Goal: Task Accomplishment & Management: Use online tool/utility

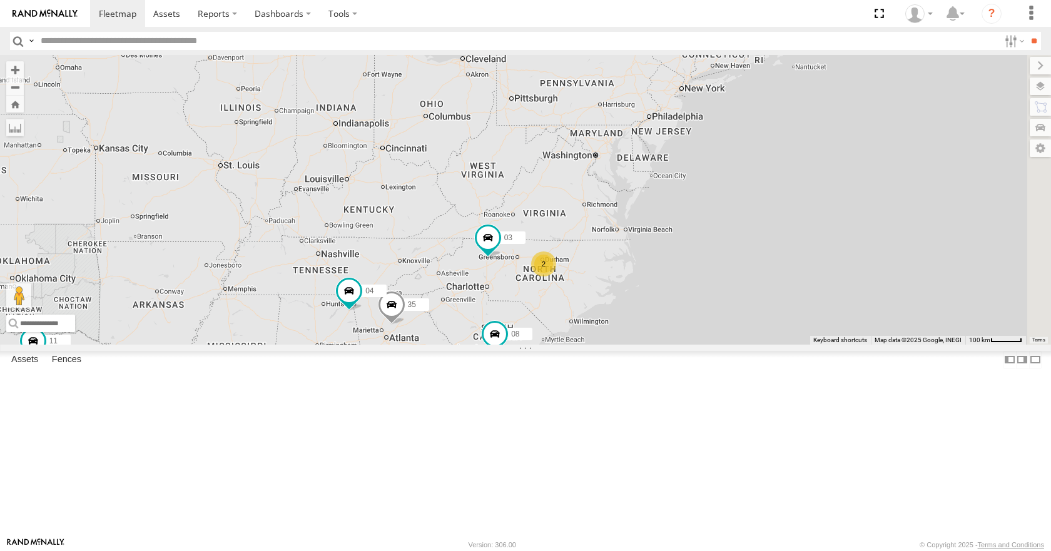
drag, startPoint x: 667, startPoint y: 301, endPoint x: 575, endPoint y: 338, distance: 98.8
click at [575, 338] on div "35 08 04 11 03 14 05 2" at bounding box center [525, 199] width 1051 height 289
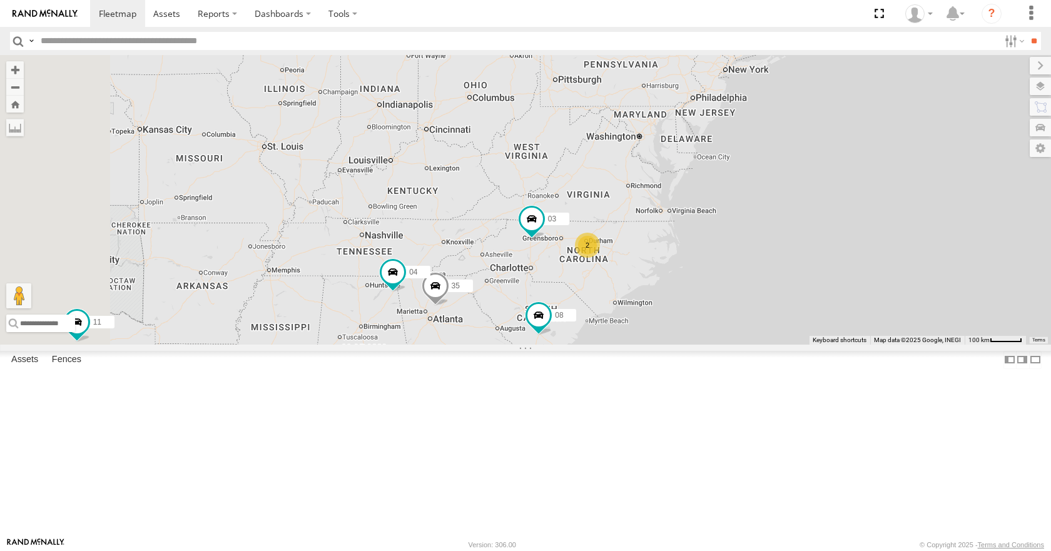
drag, startPoint x: 569, startPoint y: 329, endPoint x: 613, endPoint y: 309, distance: 48.1
click at [613, 309] on div "35 08 04 11 03 14 05 2" at bounding box center [525, 199] width 1051 height 289
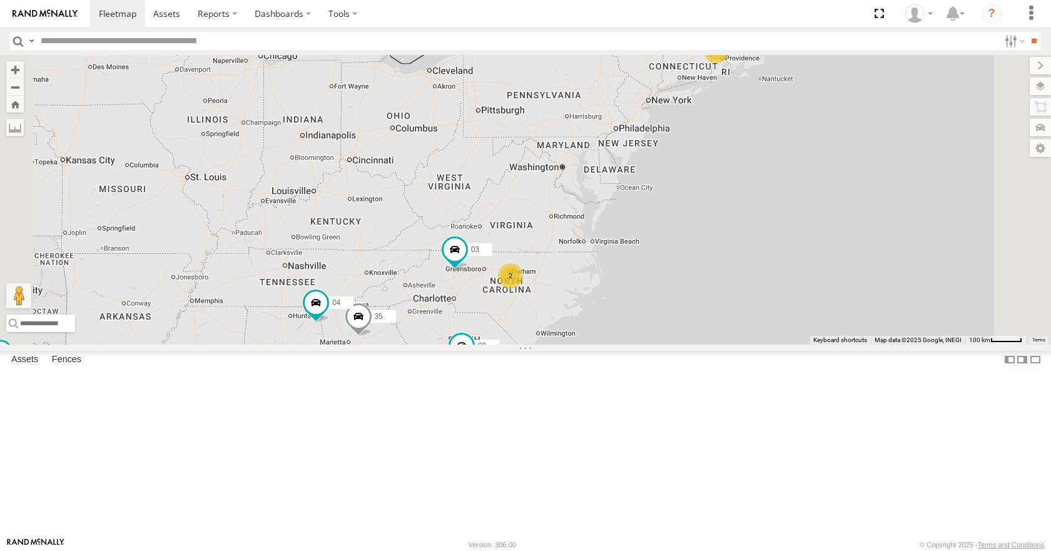
drag, startPoint x: 733, startPoint y: 231, endPoint x: 655, endPoint y: 262, distance: 84.0
click at [655, 262] on div "35 08 04 11 03 14 05 2" at bounding box center [525, 199] width 1051 height 289
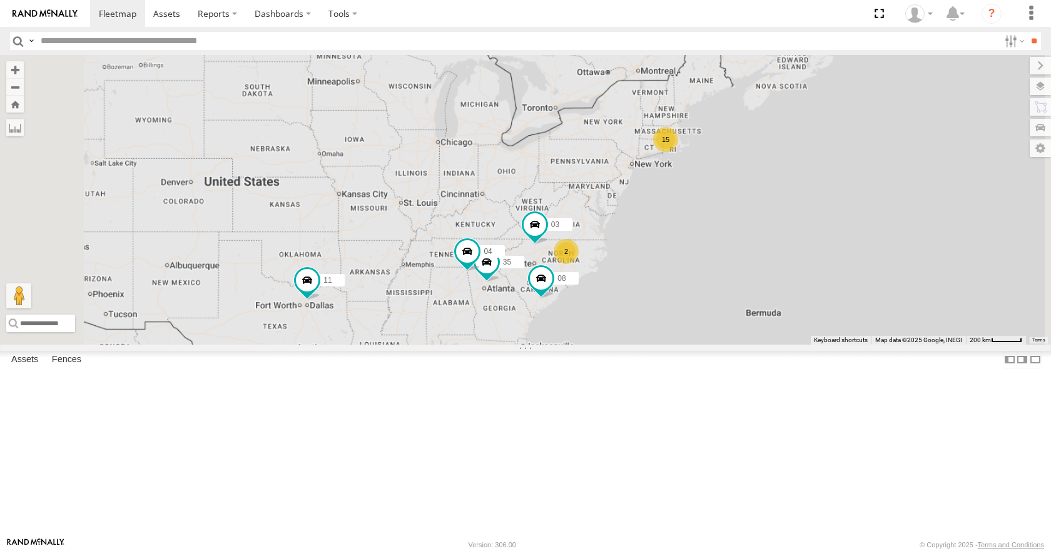
drag, startPoint x: 787, startPoint y: 291, endPoint x: 785, endPoint y: 256, distance: 35.0
click at [785, 256] on div "35 08 04 11 03 15 2" at bounding box center [525, 199] width 1051 height 289
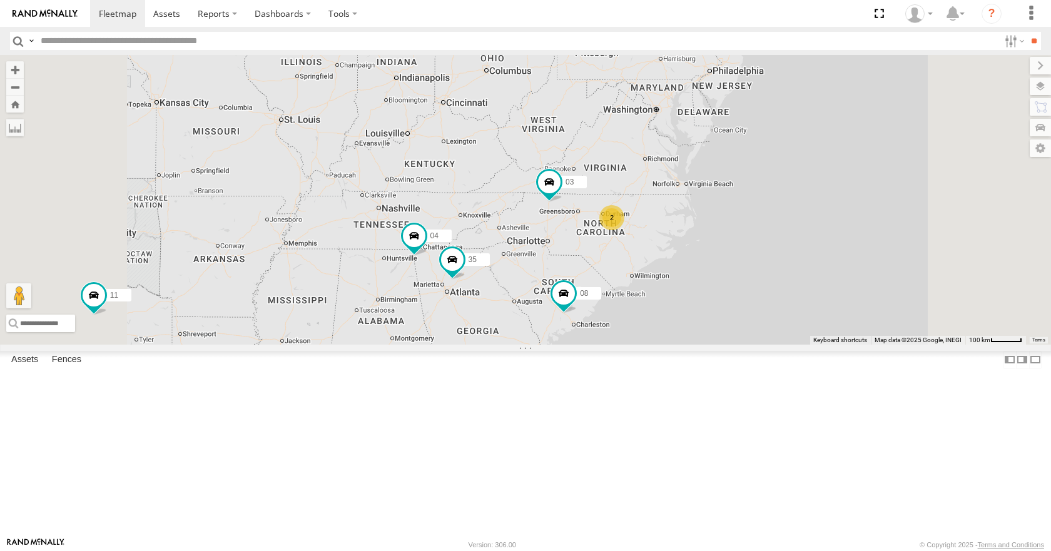
drag, startPoint x: 691, startPoint y: 329, endPoint x: 663, endPoint y: 332, distance: 27.7
click at [663, 332] on div "35 08 04 11 03 14 05 2" at bounding box center [525, 199] width 1051 height 289
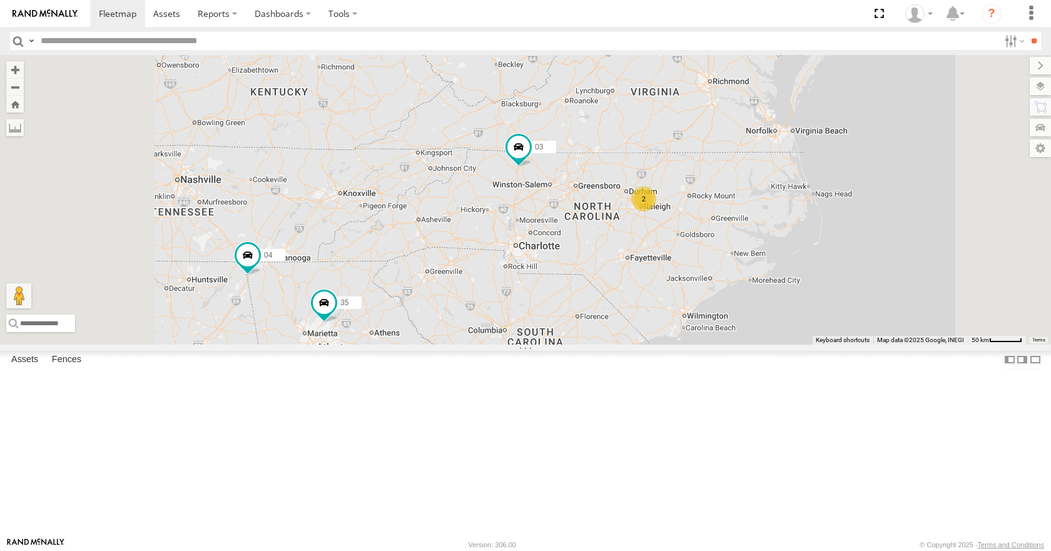
drag, startPoint x: 693, startPoint y: 323, endPoint x: 704, endPoint y: 303, distance: 23.0
click at [704, 303] on div "35 08 04 11 03 05 2" at bounding box center [525, 199] width 1051 height 289
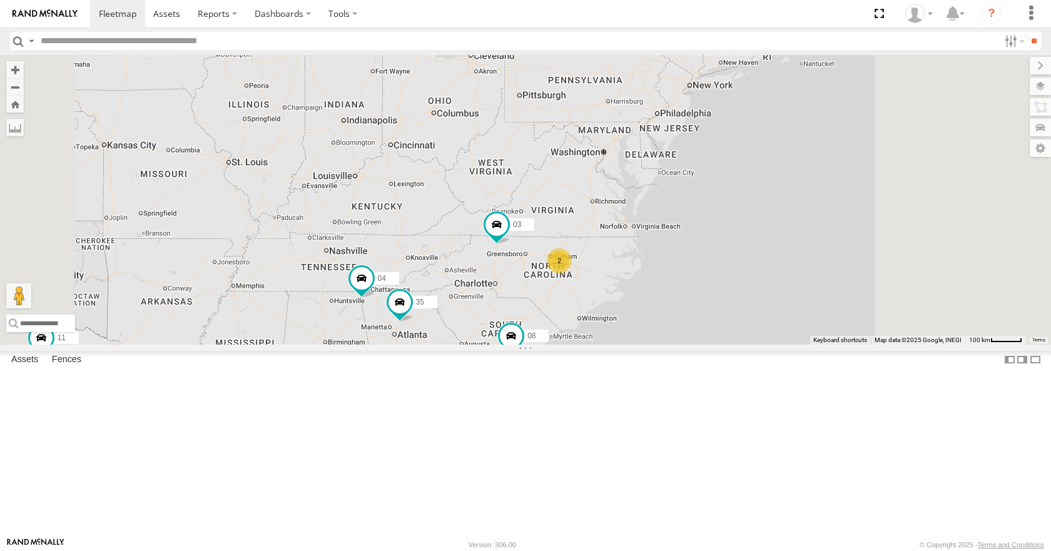
drag, startPoint x: 785, startPoint y: 203, endPoint x: 705, endPoint y: 310, distance: 133.1
click at [705, 310] on div "35 08 04 11 03 14 05 2" at bounding box center [525, 199] width 1051 height 289
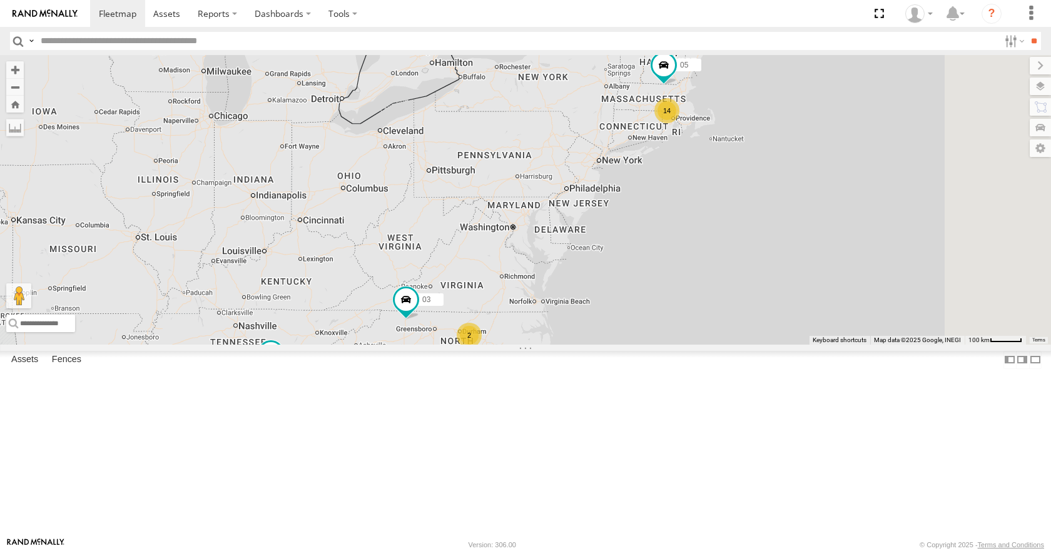
drag, startPoint x: 775, startPoint y: 229, endPoint x: 721, endPoint y: 267, distance: 65.9
click at [721, 267] on div "35 08 04 11 03 14 05 2" at bounding box center [525, 199] width 1051 height 289
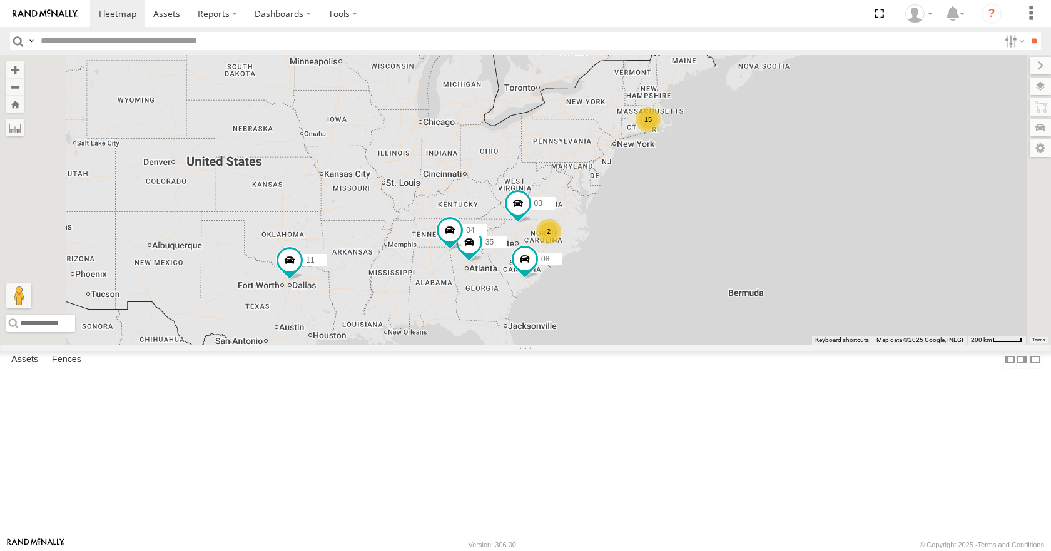
drag, startPoint x: 769, startPoint y: 238, endPoint x: 805, endPoint y: 223, distance: 39.0
click at [805, 223] on div "35 08 04 11 03 15 2" at bounding box center [525, 199] width 1051 height 289
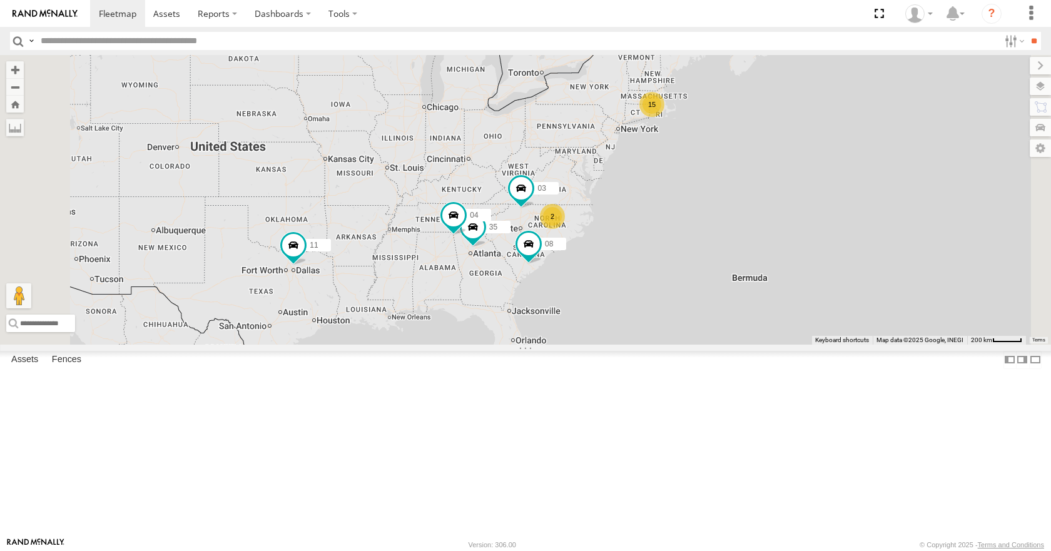
drag, startPoint x: 812, startPoint y: 229, endPoint x: 779, endPoint y: 226, distance: 33.2
click at [779, 226] on div "35 08 04 11 03 15 2" at bounding box center [525, 199] width 1051 height 289
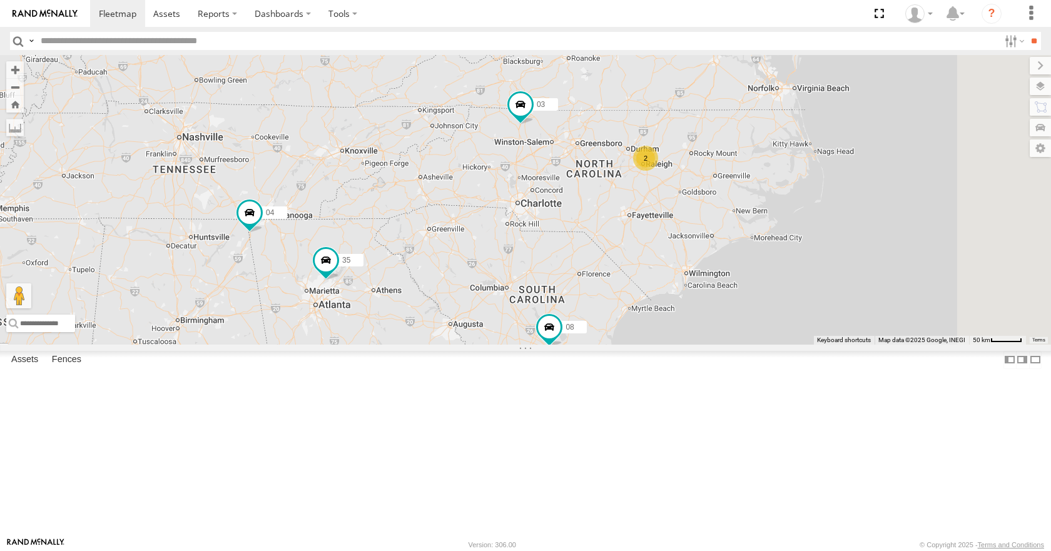
drag, startPoint x: 635, startPoint y: 275, endPoint x: 610, endPoint y: 384, distance: 112.2
click at [610, 344] on div "35 08 04 11 03 2" at bounding box center [525, 199] width 1051 height 289
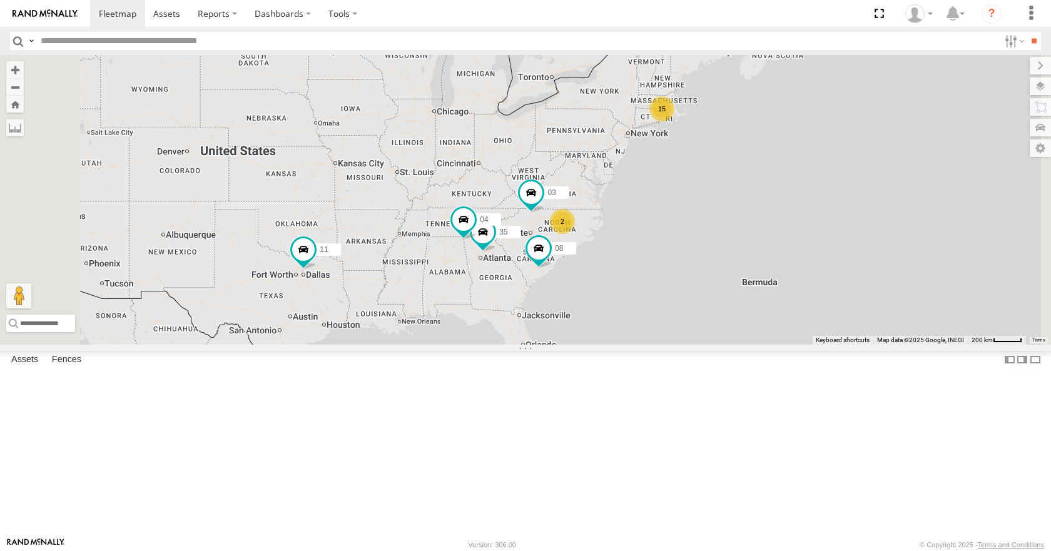
drag, startPoint x: 789, startPoint y: 203, endPoint x: 740, endPoint y: 270, distance: 83.3
click at [740, 270] on div "35 08 04 11 03 15 2" at bounding box center [525, 199] width 1051 height 289
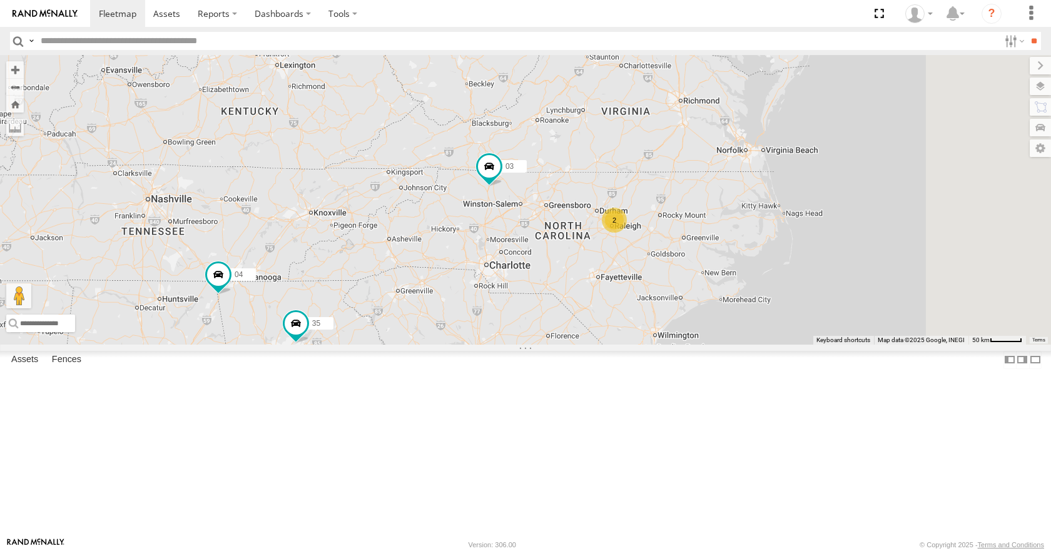
drag, startPoint x: 668, startPoint y: 385, endPoint x: 613, endPoint y: 418, distance: 64.8
click at [613, 344] on div "35 08 04 11 03 05 2" at bounding box center [525, 199] width 1051 height 289
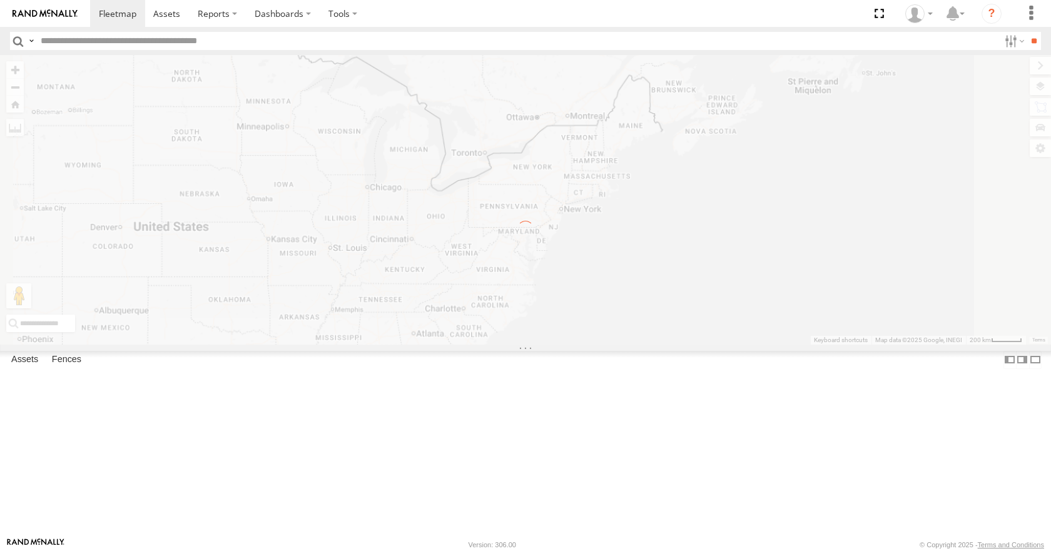
drag, startPoint x: 565, startPoint y: 353, endPoint x: 585, endPoint y: 343, distance: 22.4
click at [585, 343] on div "← Move left → Move right ↑ Move up ↓ Move down + Zoom in - Zoom out Home Jump l…" at bounding box center [525, 199] width 1051 height 289
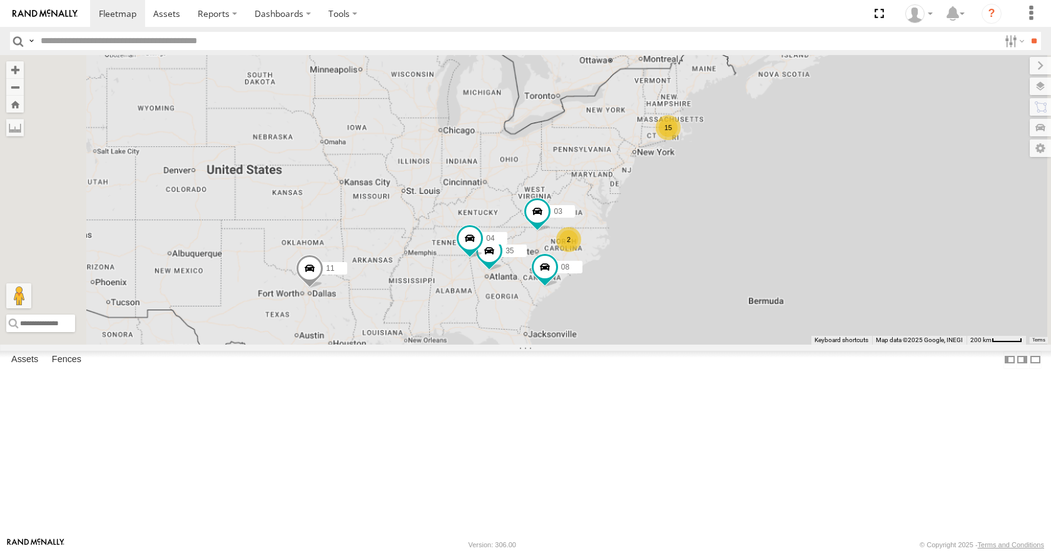
drag, startPoint x: 687, startPoint y: 301, endPoint x: 645, endPoint y: 303, distance: 41.9
click at [645, 303] on div "15 35 08 04 11 2 03" at bounding box center [525, 199] width 1051 height 289
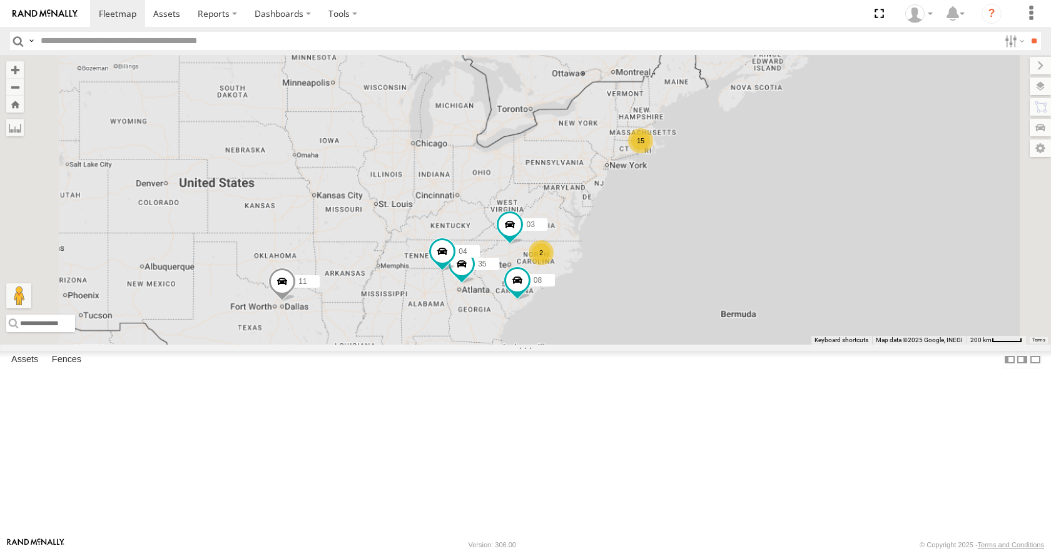
drag, startPoint x: 658, startPoint y: 304, endPoint x: 633, endPoint y: 317, distance: 28.2
click at [633, 317] on div "15 35 08 04 11 2 03" at bounding box center [525, 199] width 1051 height 289
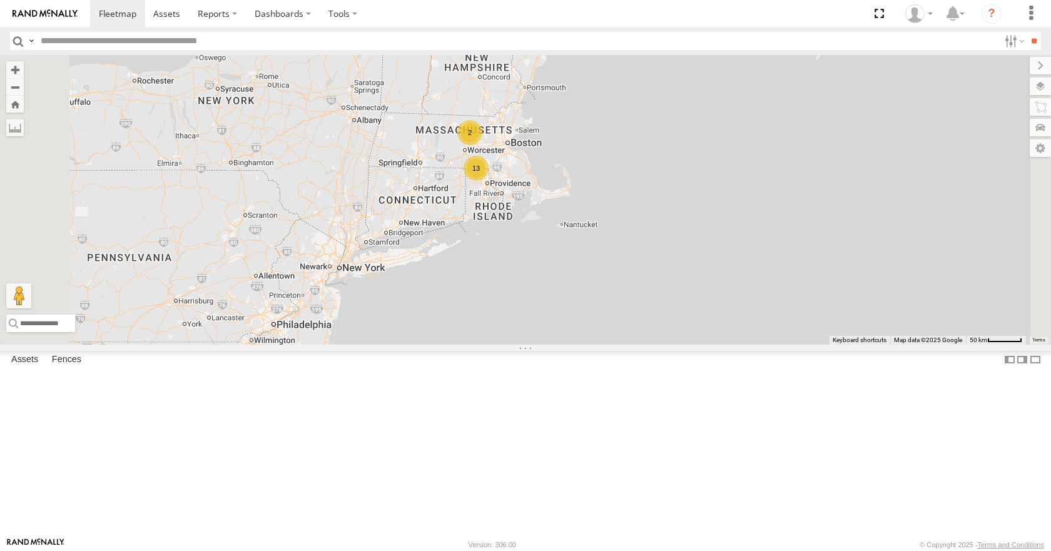
drag, startPoint x: 717, startPoint y: 204, endPoint x: 675, endPoint y: 224, distance: 47.3
click at [675, 224] on div "35 08 04 11 03 13 2" at bounding box center [525, 199] width 1051 height 289
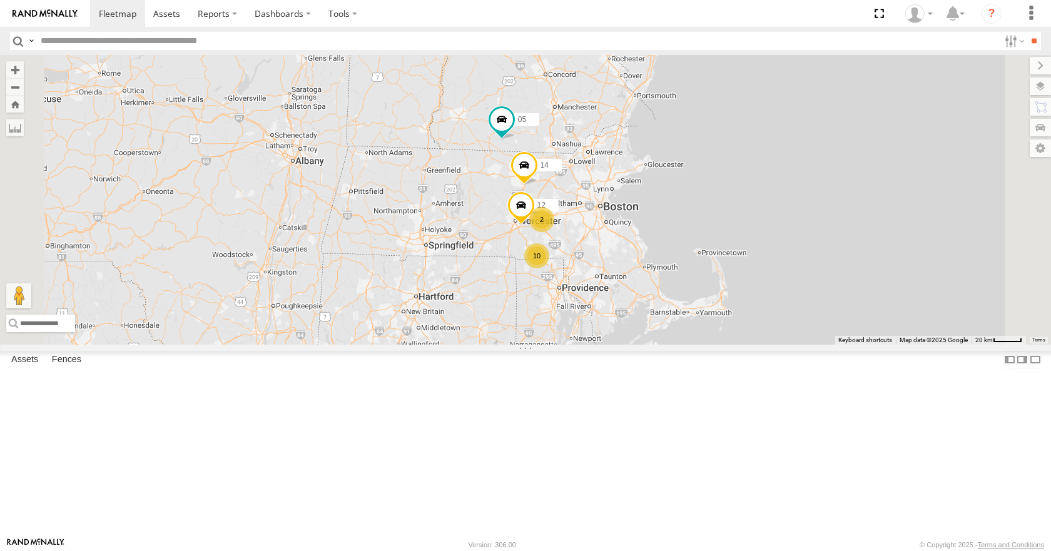
drag, startPoint x: 700, startPoint y: 279, endPoint x: 635, endPoint y: 265, distance: 66.6
click at [635, 265] on div "35 08 05 04 11 03 14 10 12 2" at bounding box center [525, 199] width 1051 height 289
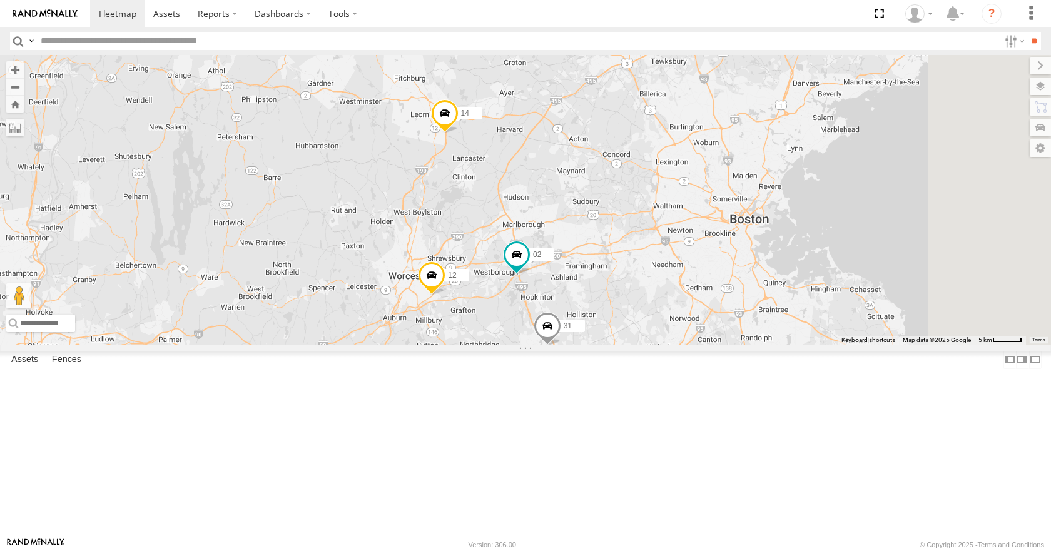
drag, startPoint x: 781, startPoint y: 340, endPoint x: 640, endPoint y: 302, distance: 146.2
click at [640, 302] on div "35 08 05 04 11 03 14 12 02 31 3 7" at bounding box center [525, 199] width 1051 height 289
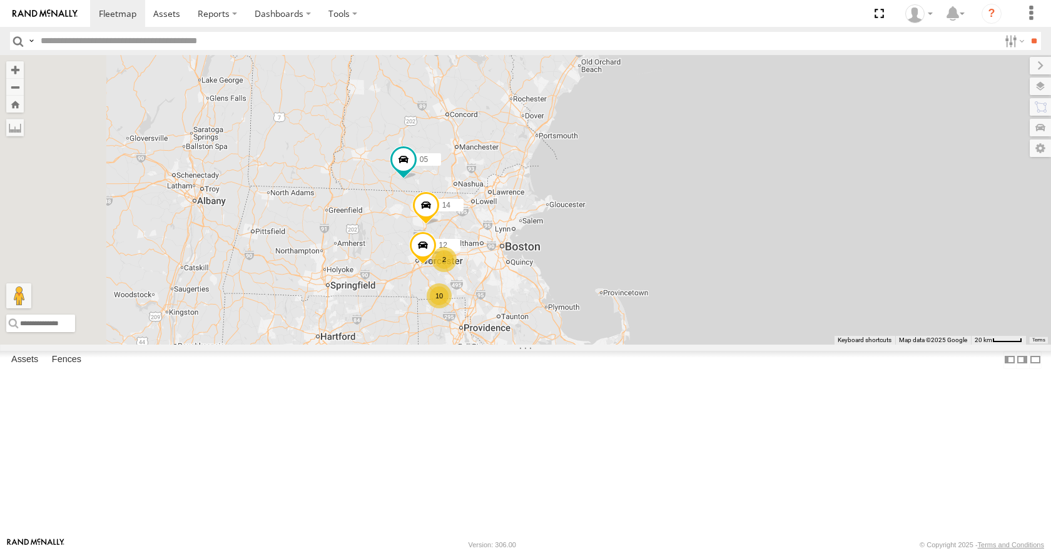
drag, startPoint x: 665, startPoint y: 340, endPoint x: 722, endPoint y: 271, distance: 89.7
click at [722, 271] on div "35 08 05 04 11 03 14 12 10 2" at bounding box center [525, 199] width 1051 height 289
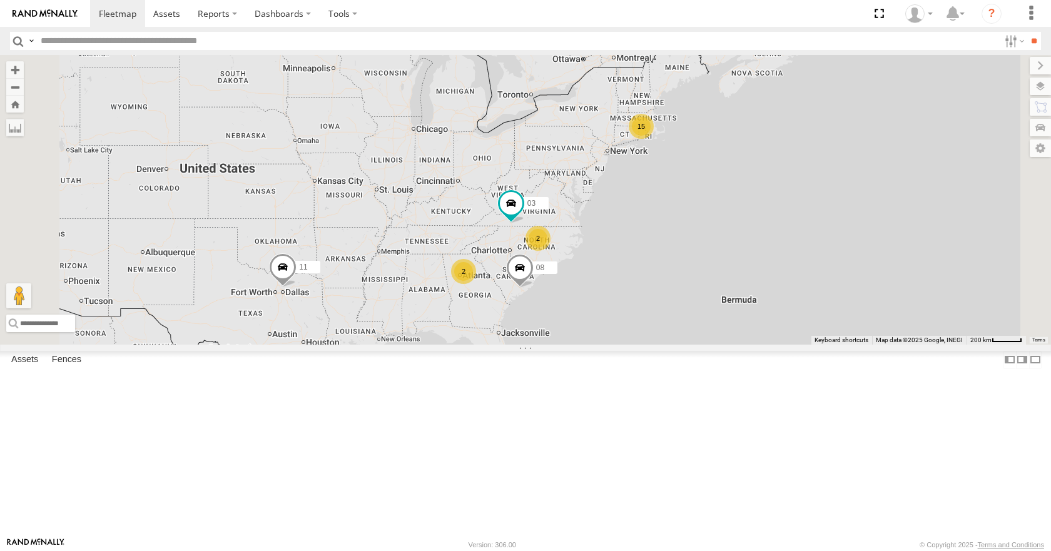
drag, startPoint x: 720, startPoint y: 288, endPoint x: 655, endPoint y: 289, distance: 65.0
click at [525, 223] on span at bounding box center [511, 206] width 28 height 34
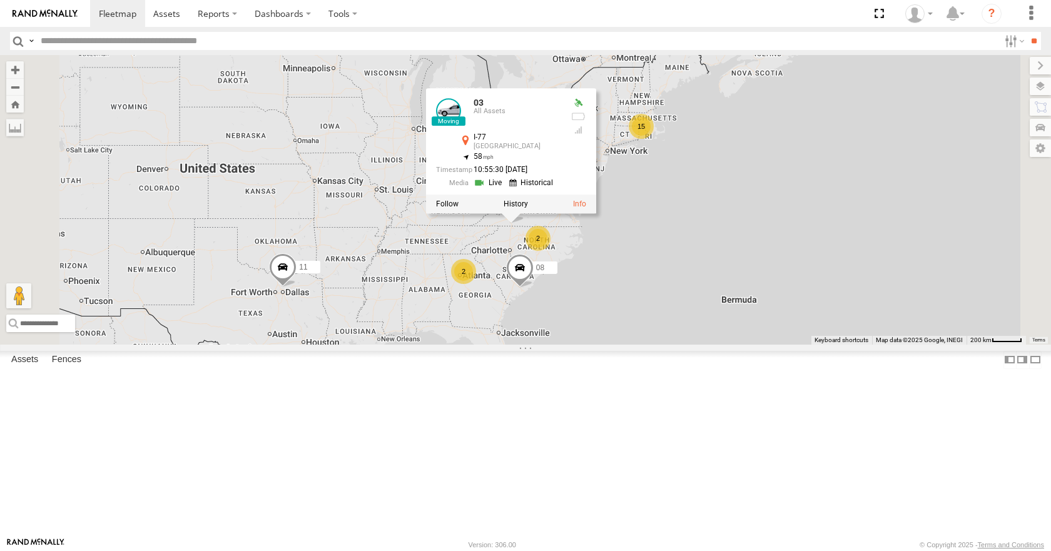
click at [543, 211] on div "15 2 08 11 2 03 03 All Assets I-[GEOGRAPHIC_DATA] 36.75576 , -80.78285 58 10:55…" at bounding box center [525, 199] width 1051 height 289
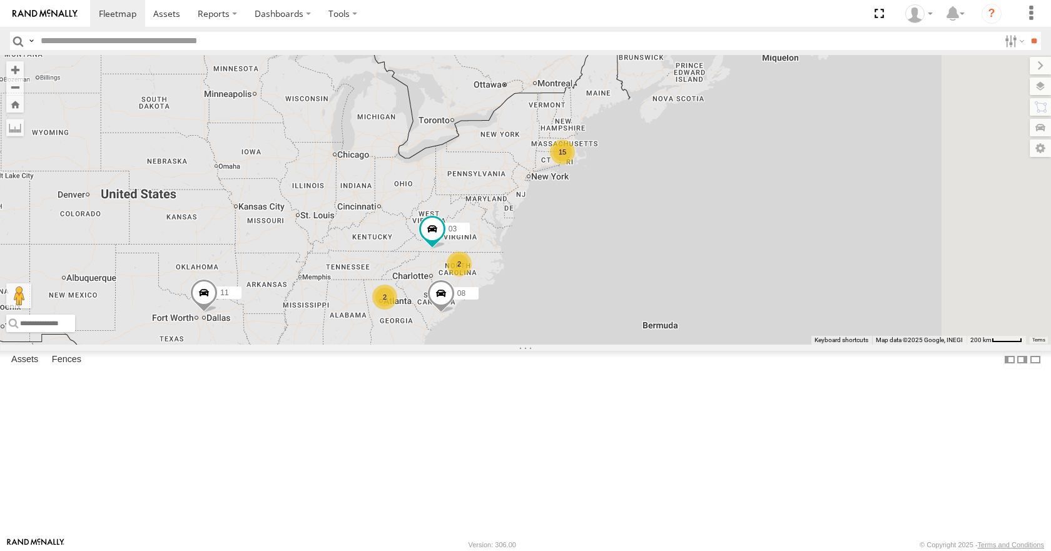
drag, startPoint x: 665, startPoint y: 218, endPoint x: 583, endPoint y: 246, distance: 87.2
click at [583, 246] on div "15 2 08 11 2 03" at bounding box center [525, 199] width 1051 height 289
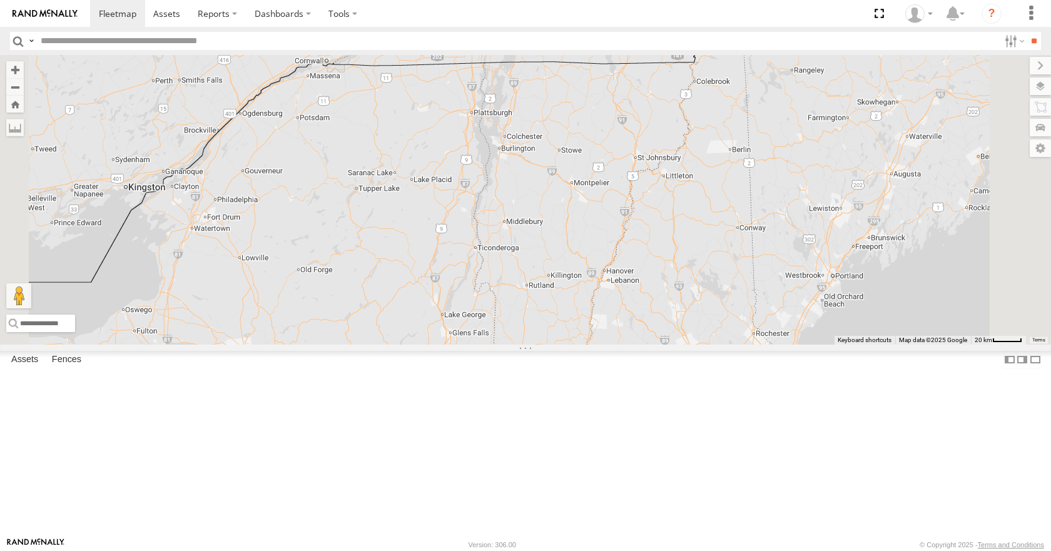
drag, startPoint x: 653, startPoint y: 179, endPoint x: 613, endPoint y: 270, distance: 99.1
click at [613, 270] on div "08 11 03 14 05 02" at bounding box center [525, 199] width 1051 height 289
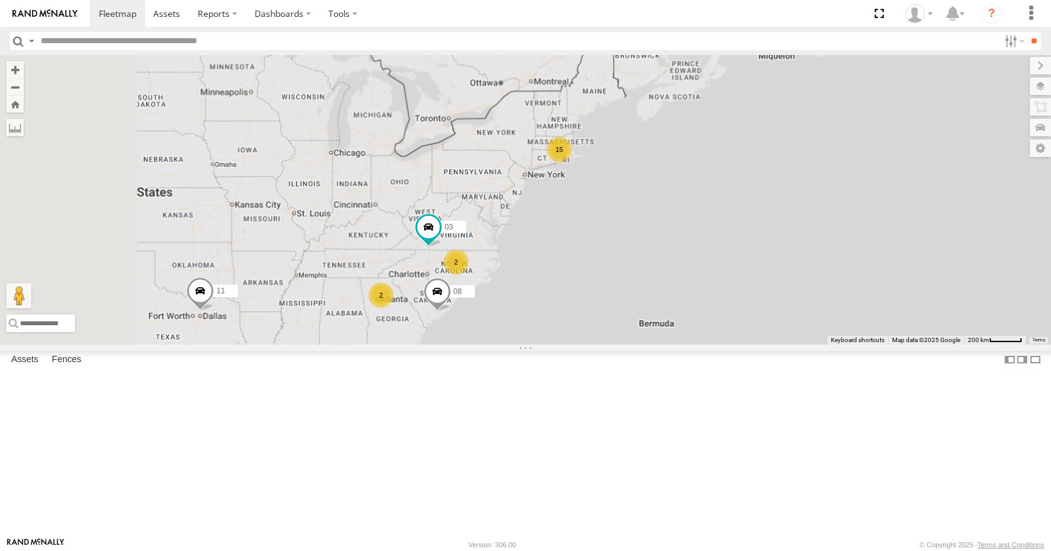
drag, startPoint x: 562, startPoint y: 340, endPoint x: 680, endPoint y: 201, distance: 183.2
click at [680, 201] on div "08 11 03 15 2 2" at bounding box center [525, 199] width 1051 height 289
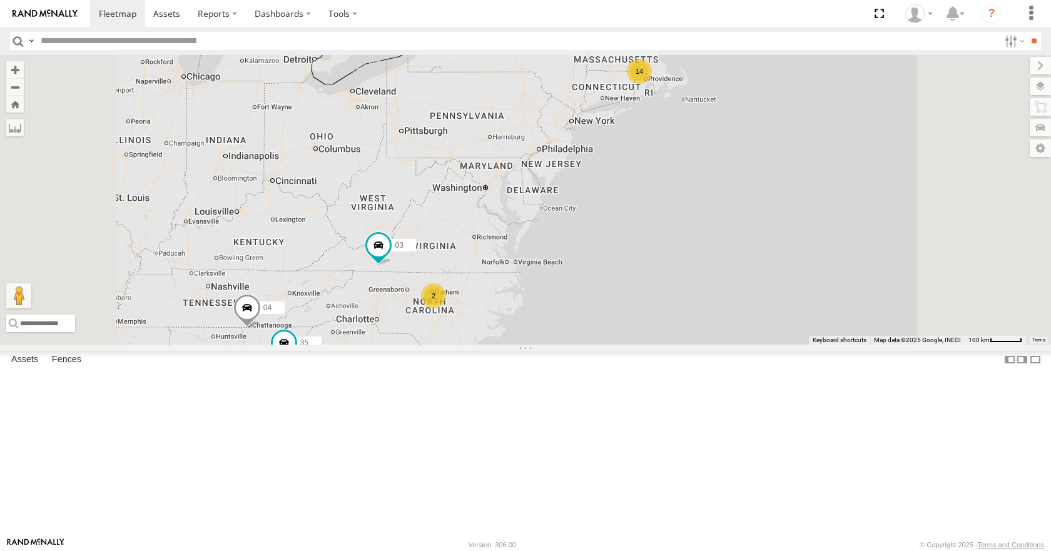
drag, startPoint x: 622, startPoint y: 265, endPoint x: 737, endPoint y: 191, distance: 135.8
click at [737, 191] on div "08 11 03 14 35 05 04 2" at bounding box center [525, 199] width 1051 height 289
